Goal: Task Accomplishment & Management: Manage account settings

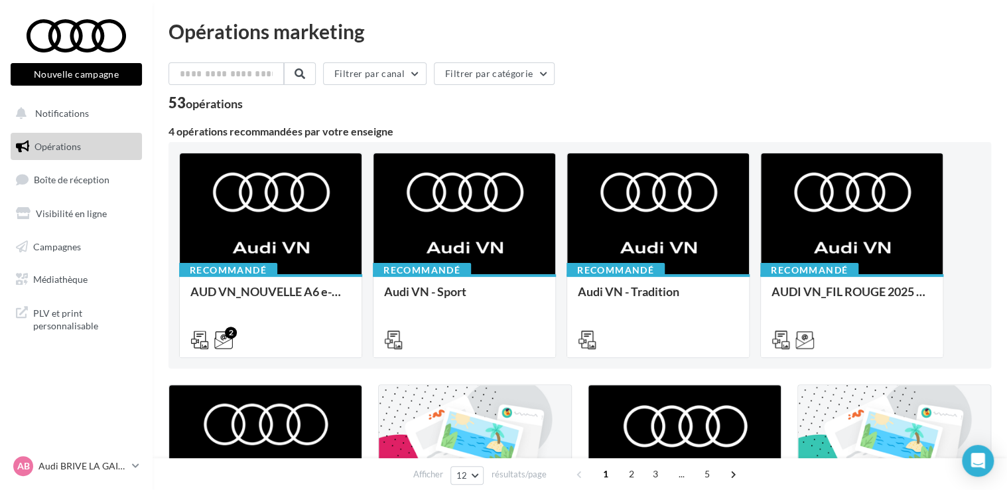
click at [60, 144] on span "Opérations" at bounding box center [58, 146] width 46 height 11
click at [63, 182] on span "Boîte de réception" at bounding box center [72, 179] width 76 height 11
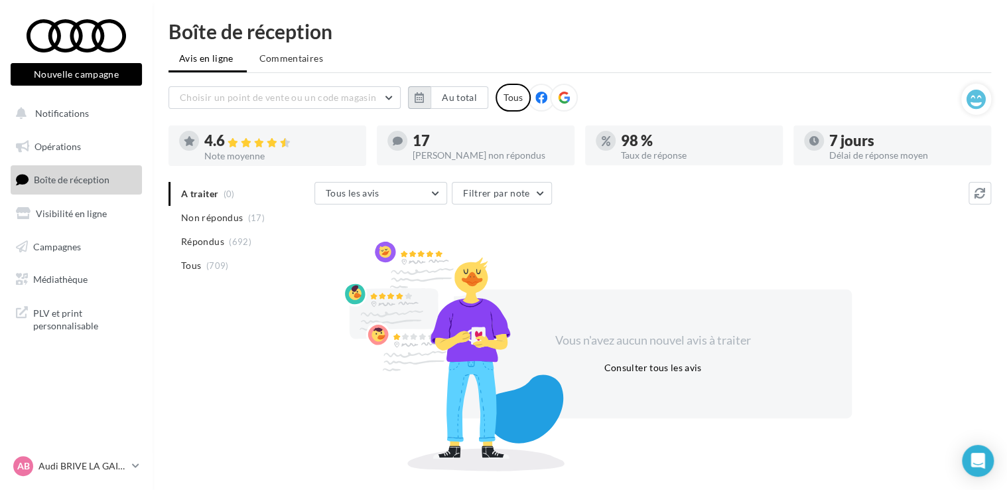
click at [422, 94] on icon "button" at bounding box center [419, 97] width 9 height 11
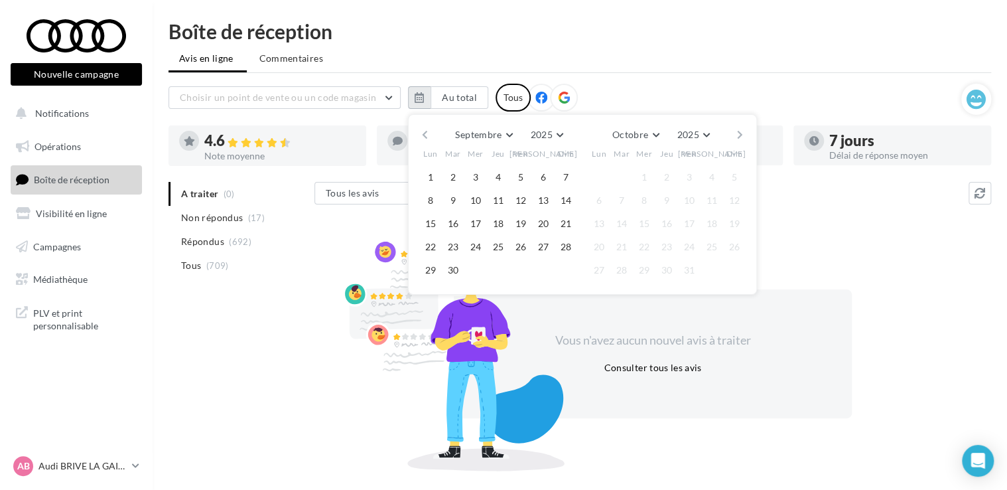
click at [422, 94] on icon "button" at bounding box center [419, 97] width 9 height 11
click at [309, 62] on span "Commentaires" at bounding box center [291, 58] width 64 height 13
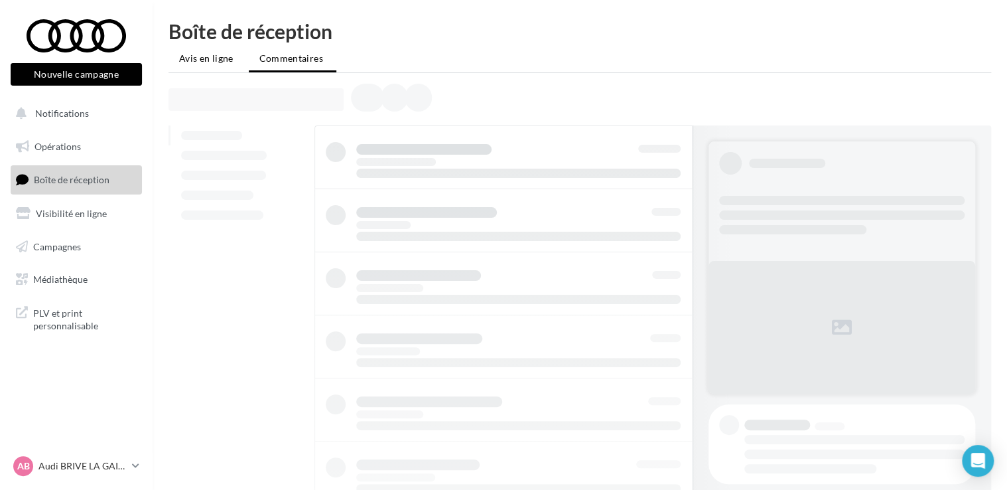
click at [204, 60] on span "Avis en ligne" at bounding box center [206, 58] width 54 height 13
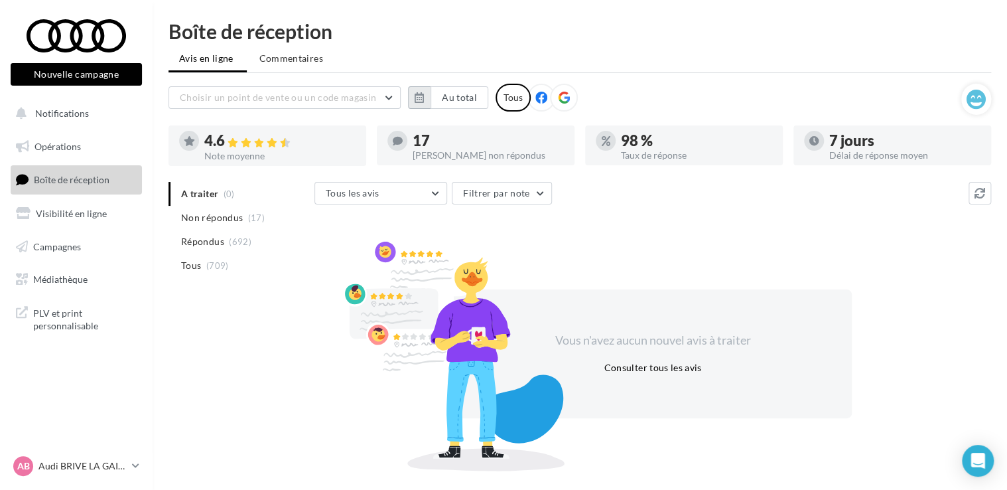
click at [427, 97] on button "button" at bounding box center [419, 97] width 23 height 23
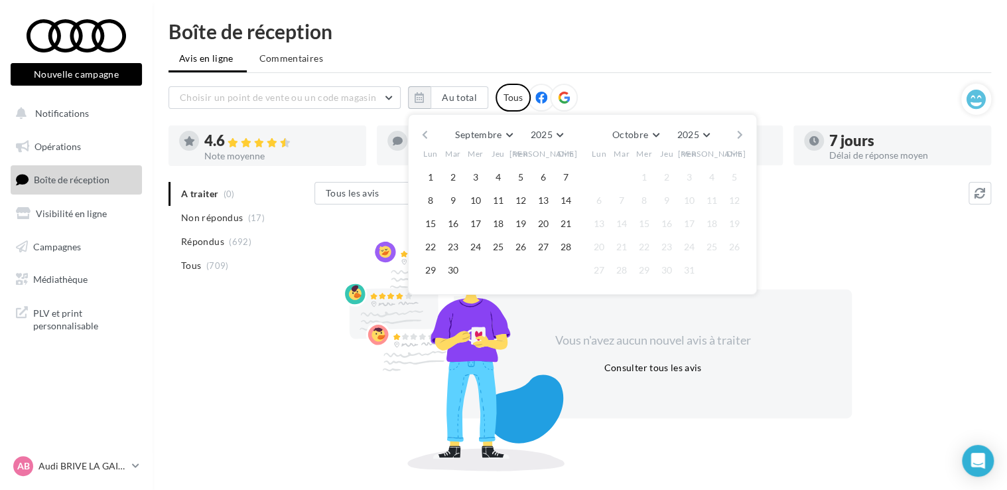
click at [425, 131] on button "button" at bounding box center [424, 134] width 11 height 19
click at [449, 170] on button "1" at bounding box center [453, 177] width 20 height 20
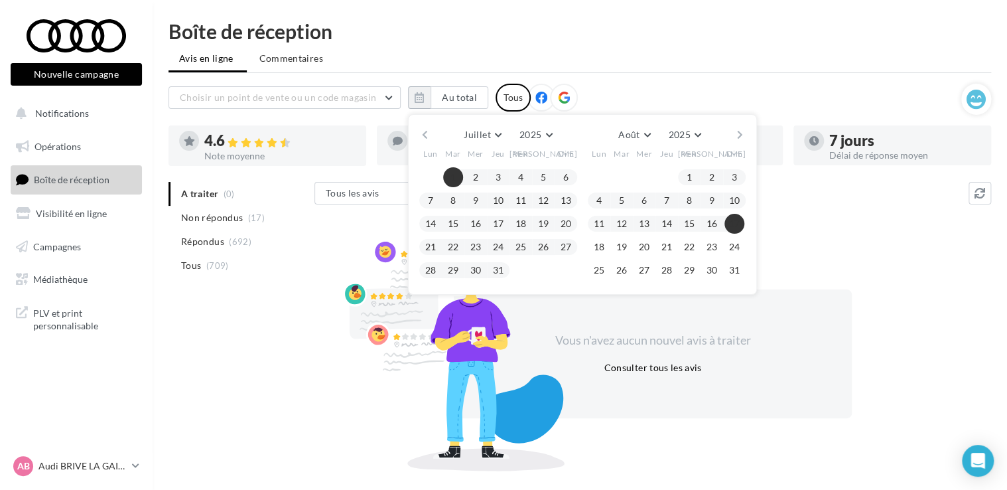
click at [737, 126] on button "button" at bounding box center [740, 134] width 11 height 19
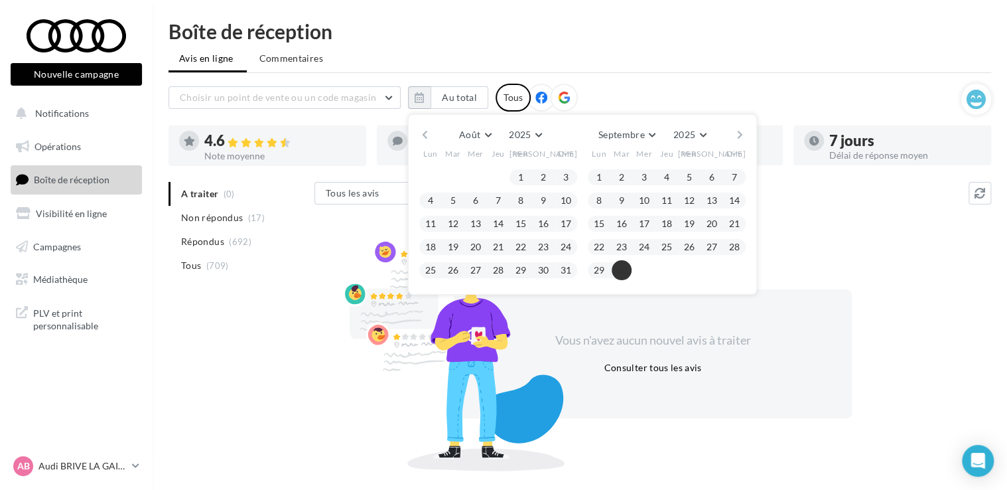
click at [621, 269] on button "30" at bounding box center [622, 270] width 20 height 20
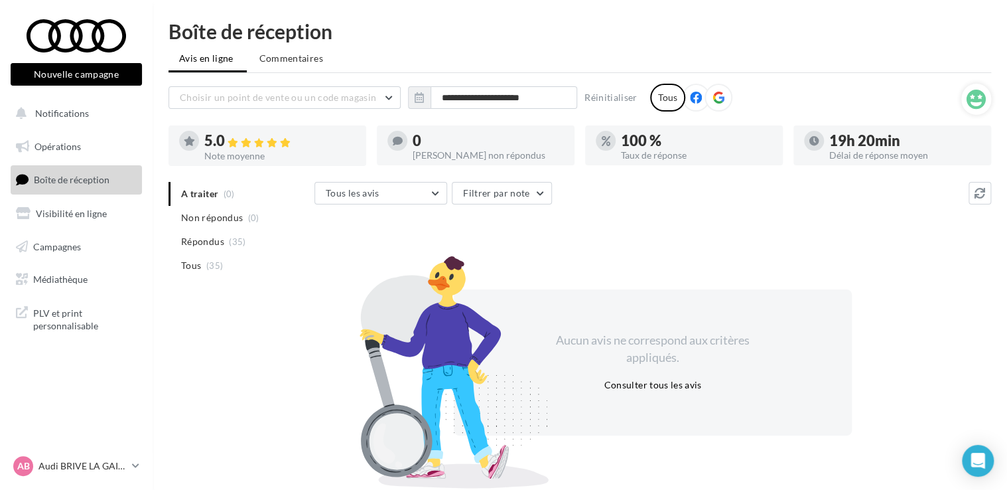
click at [816, 142] on icon at bounding box center [815, 141] width 10 height 10
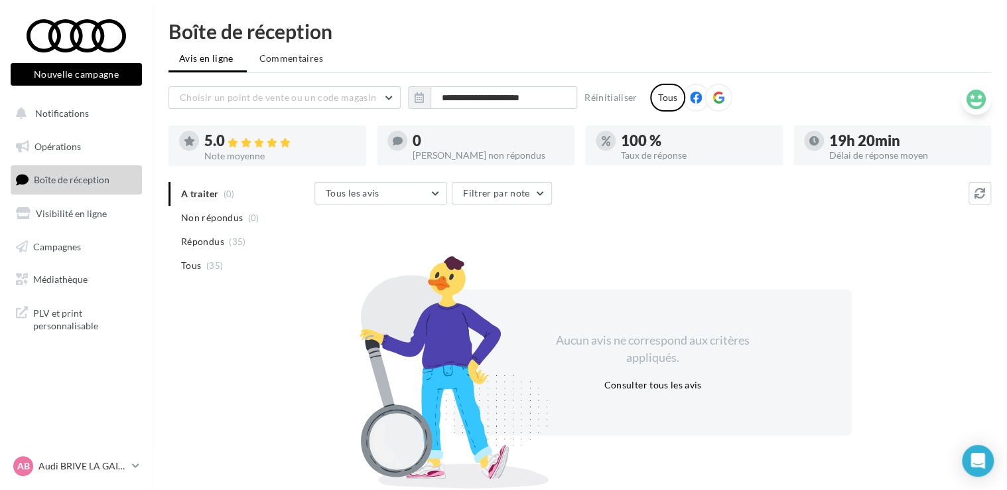
click at [978, 101] on icon at bounding box center [976, 100] width 19 height 20
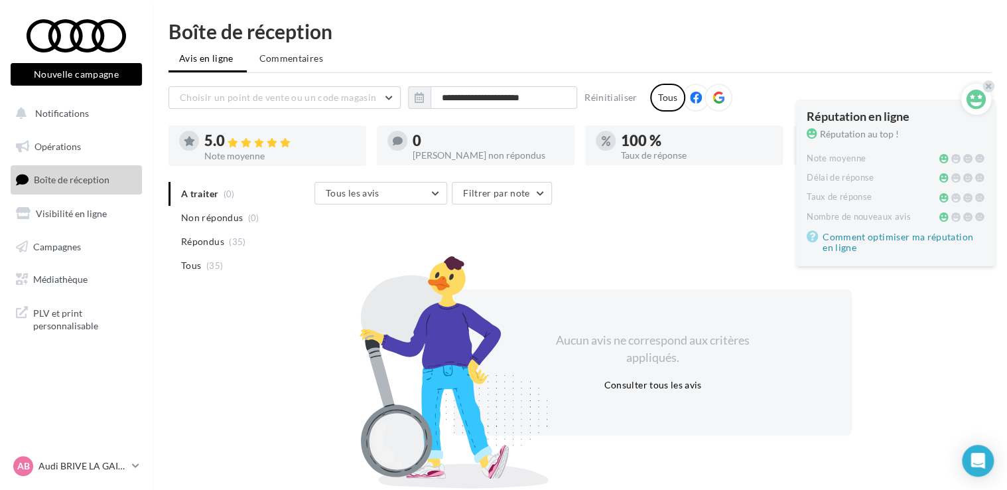
click at [782, 97] on div "**********" at bounding box center [565, 98] width 793 height 28
click at [64, 468] on p "Audi BRIVE LA GAILLARDE" at bounding box center [82, 465] width 88 height 13
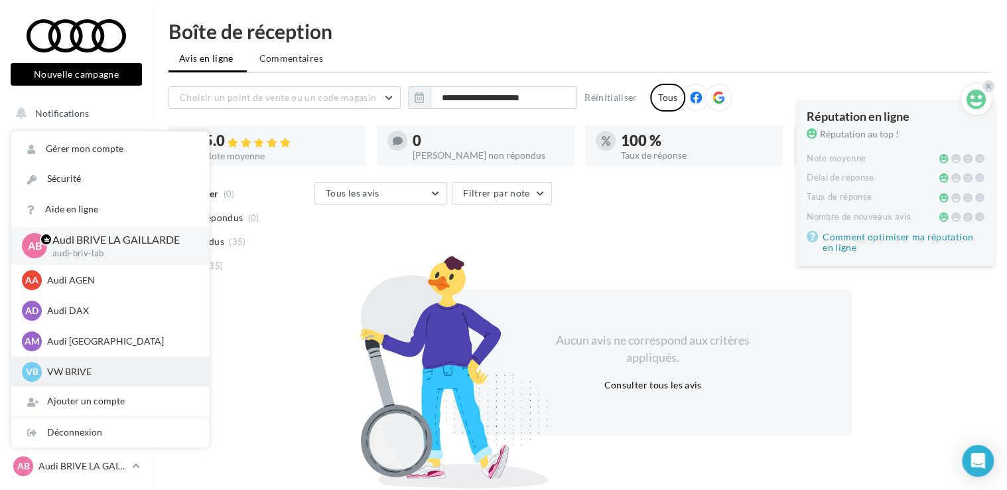
click at [74, 370] on p "VW BRIVE" at bounding box center [120, 371] width 146 height 13
